Goal: Check status: Check status

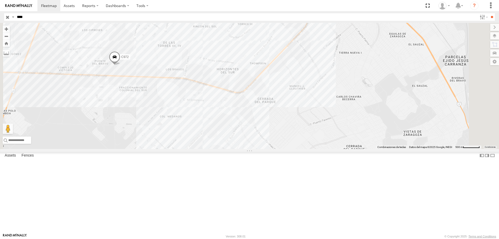
select select "**********"
click at [0, 0] on div "C972" at bounding box center [0, 0] width 0 height 0
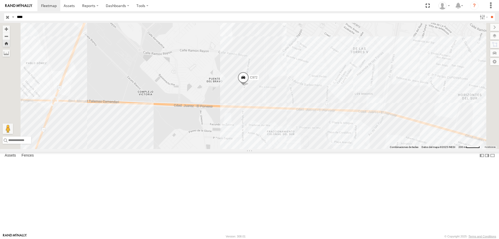
drag, startPoint x: 315, startPoint y: 90, endPoint x: 304, endPoint y: 127, distance: 38.5
click at [249, 85] on span at bounding box center [242, 78] width 11 height 14
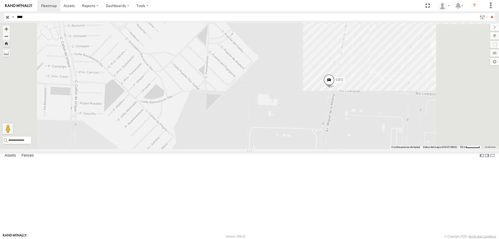
click at [0, 0] on div "C972" at bounding box center [0, 0] width 0 height 0
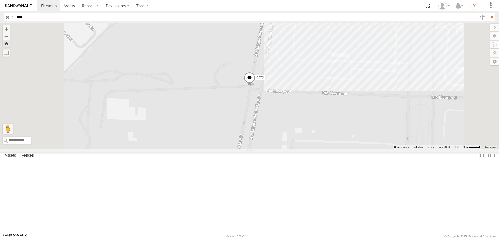
click at [0, 0] on div "C972" at bounding box center [0, 0] width 0 height 0
click at [0, 0] on div "Locales" at bounding box center [0, 0] width 0 height 0
click at [0, 0] on div "C972" at bounding box center [0, 0] width 0 height 0
